Goal: Information Seeking & Learning: Learn about a topic

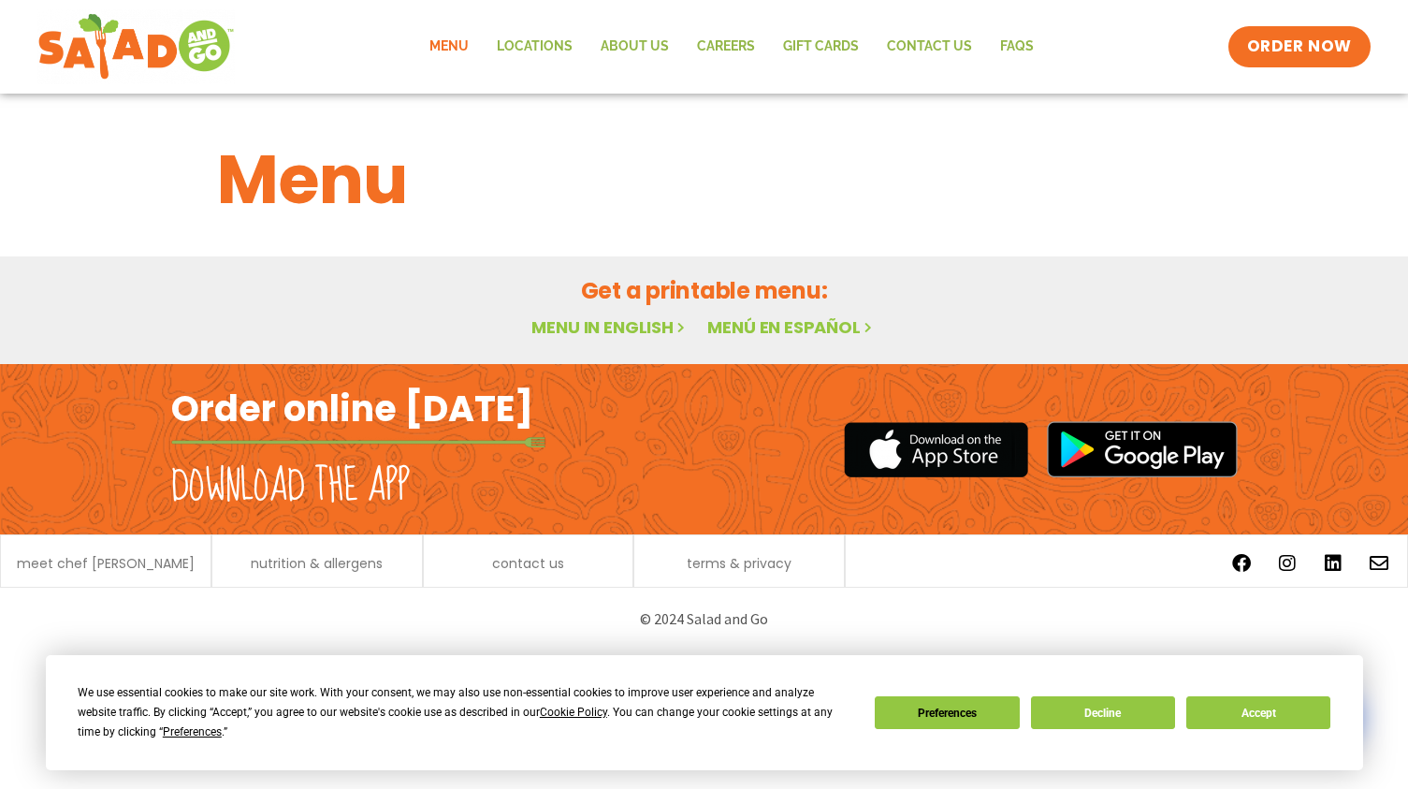
click at [543, 200] on h1 "Menu" at bounding box center [704, 179] width 975 height 101
click at [1288, 713] on button "Accept" at bounding box center [1258, 712] width 144 height 33
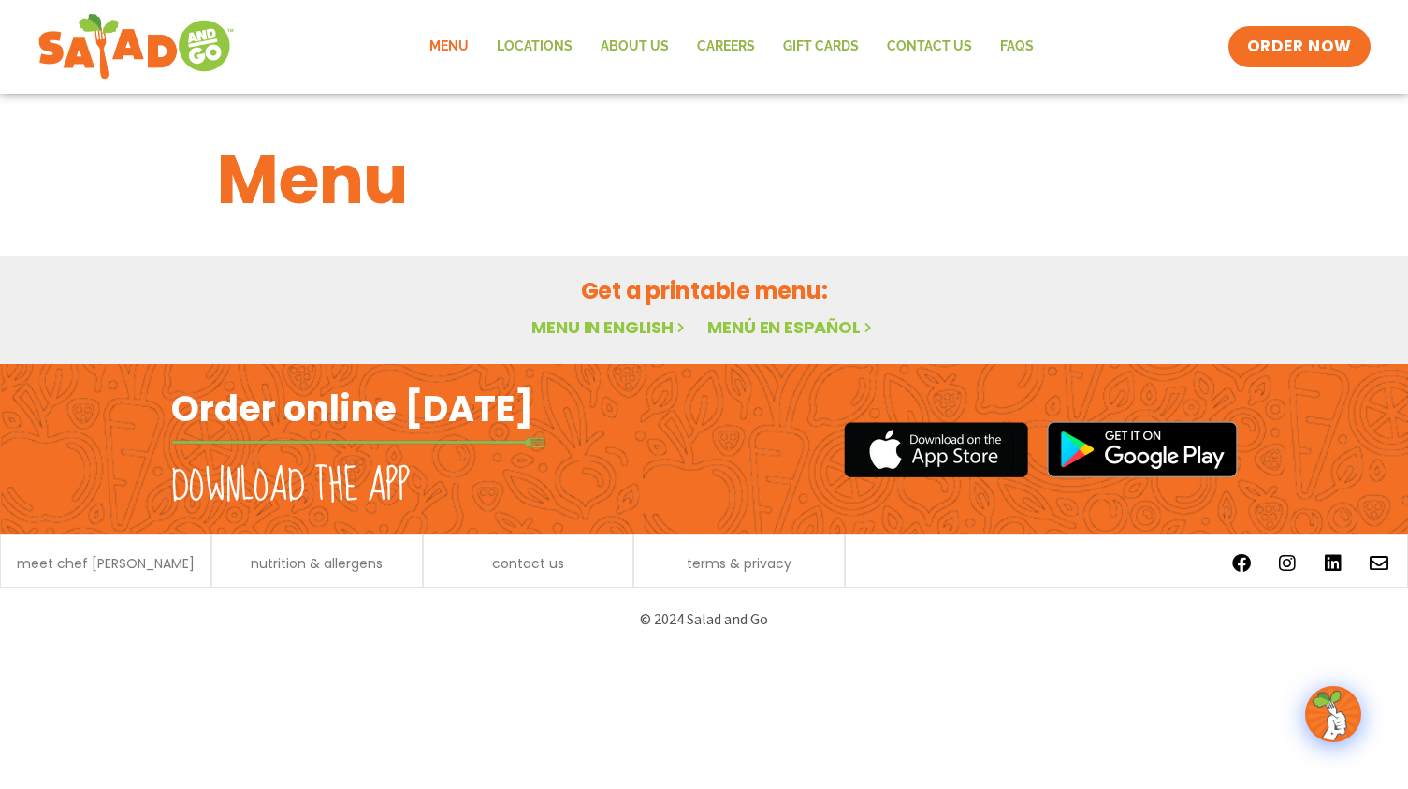
click at [618, 332] on link "Menu in English" at bounding box center [609, 326] width 157 height 23
click at [387, 415] on h2 "Order online [DATE]" at bounding box center [352, 408] width 362 height 46
click at [378, 460] on h2 "Download the app" at bounding box center [290, 486] width 239 height 52
click at [375, 471] on h2 "Download the app" at bounding box center [290, 486] width 239 height 52
click at [448, 42] on link "Menu" at bounding box center [448, 46] width 67 height 43
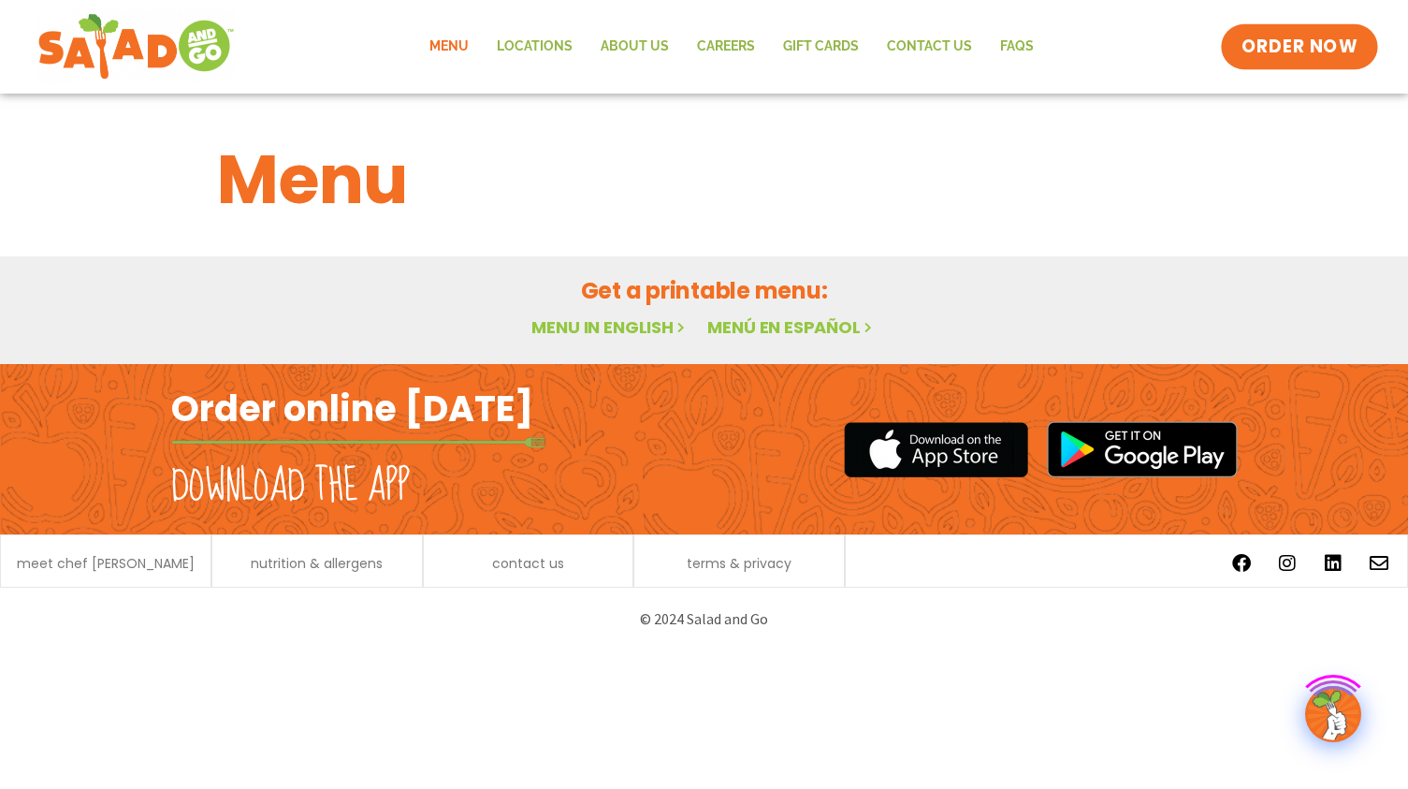
click at [1262, 50] on span "ORDER NOW" at bounding box center [1299, 47] width 116 height 24
